Goal: Task Accomplishment & Management: Manage account settings

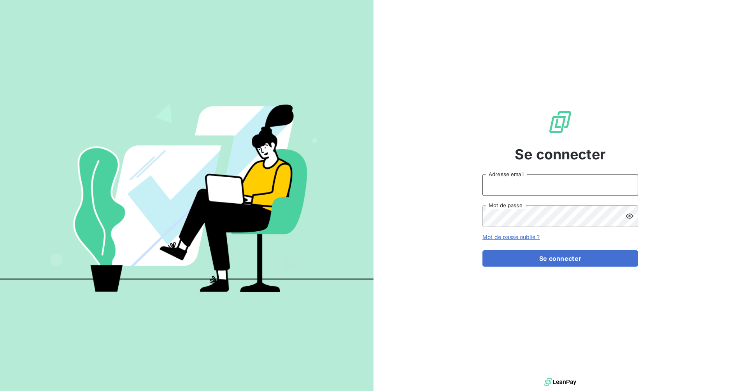
click at [519, 193] on input "Adresse email" at bounding box center [560, 185] width 156 height 22
type input "[EMAIL_ADDRESS][DOMAIN_NAME]"
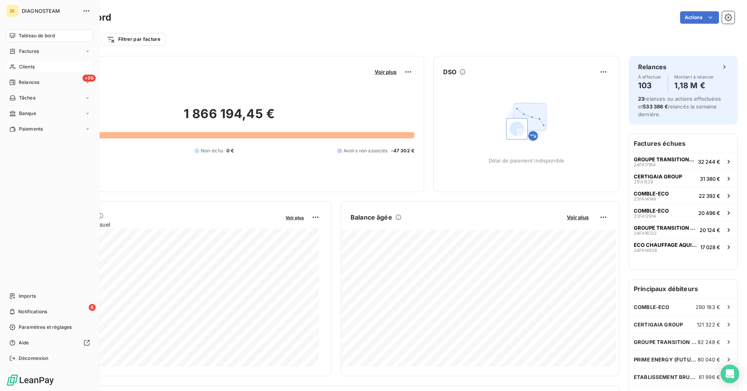
click at [20, 64] on span "Clients" at bounding box center [27, 66] width 16 height 7
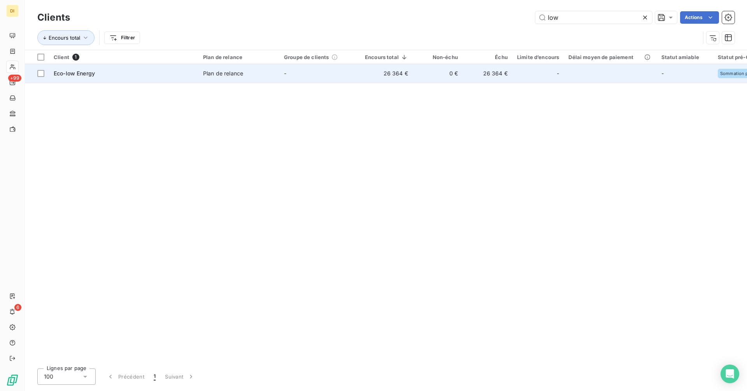
type input "low"
click at [268, 71] on span "Plan de relance" at bounding box center [239, 74] width 72 height 8
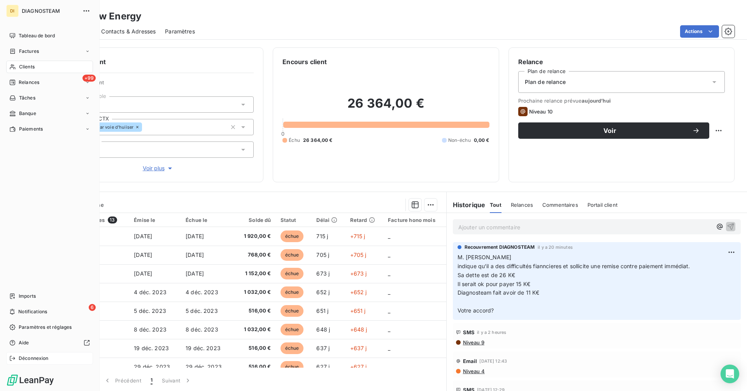
click at [22, 357] on span "Déconnexion" at bounding box center [34, 358] width 30 height 7
